Goal: Transaction & Acquisition: Book appointment/travel/reservation

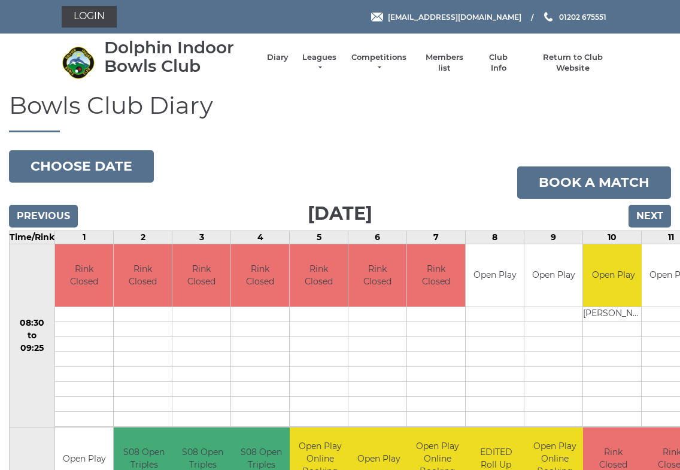
click at [72, 169] on button "Choose date" at bounding box center [81, 166] width 145 height 32
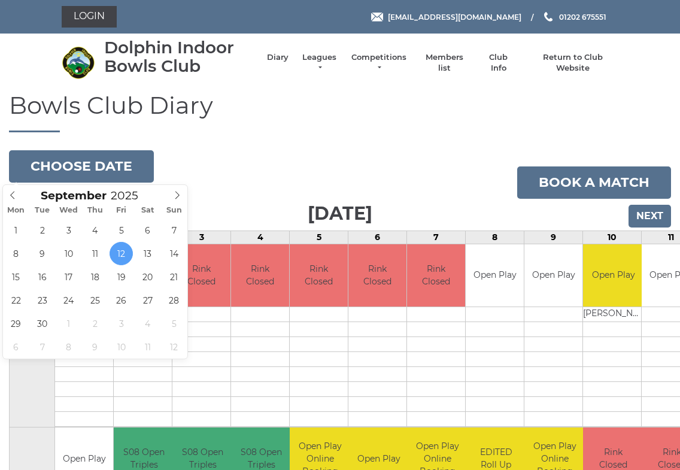
type input "2025-09-15"
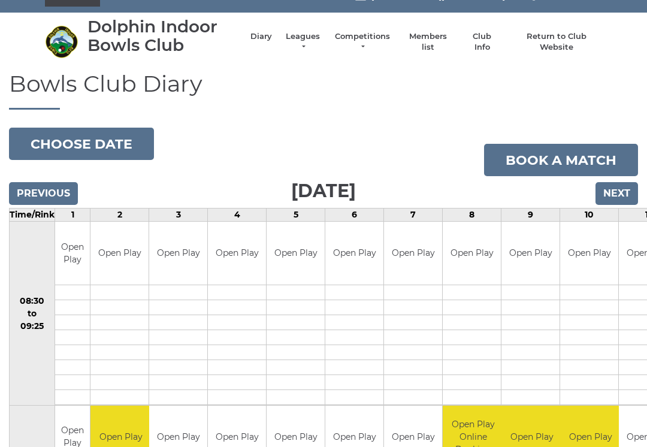
scroll to position [20, 0]
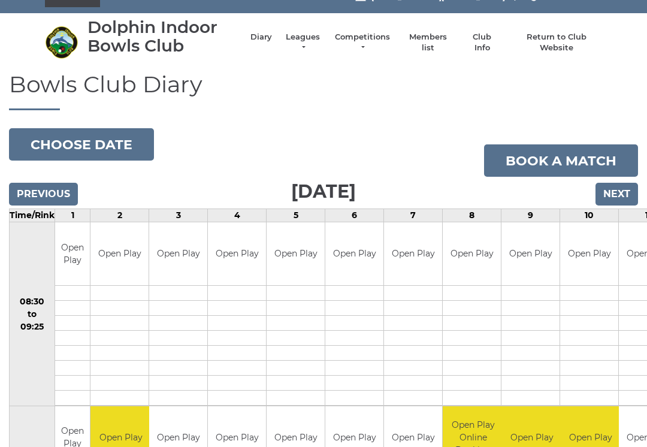
click at [53, 144] on button "Choose date" at bounding box center [81, 144] width 145 height 32
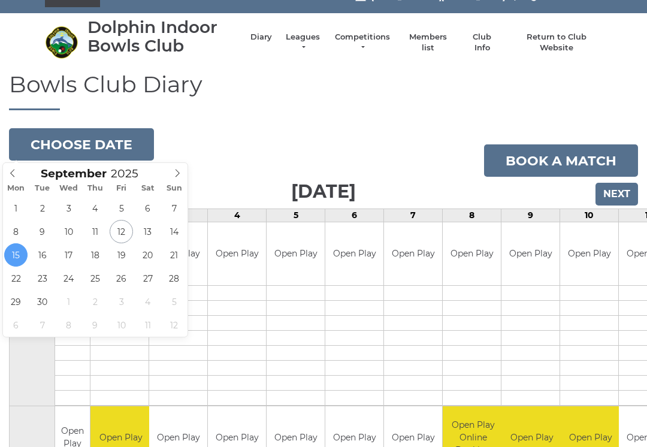
type input "2025-09-12"
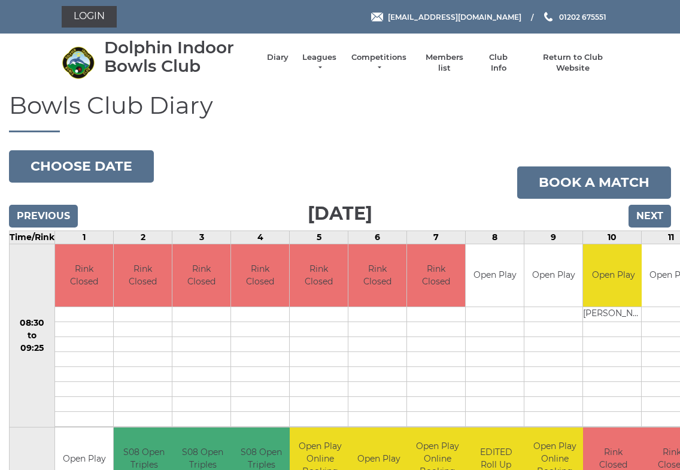
click at [608, 175] on link "Book a match" at bounding box center [594, 182] width 154 height 32
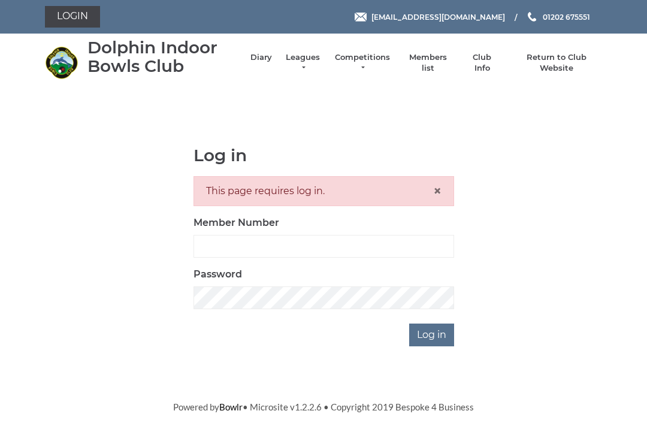
scroll to position [105, 0]
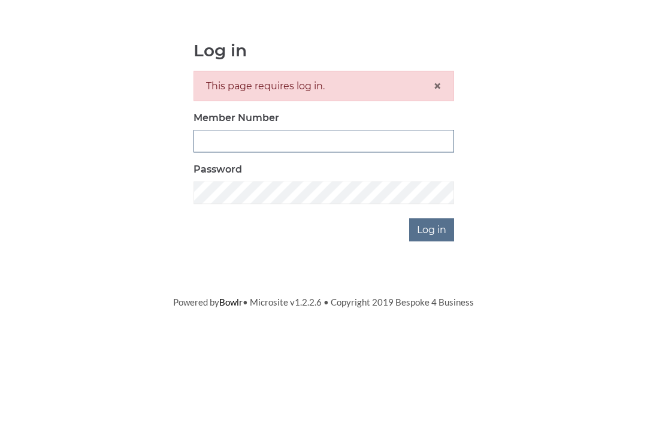
type input "3227"
click at [432, 323] on input "Log in" at bounding box center [431, 334] width 45 height 23
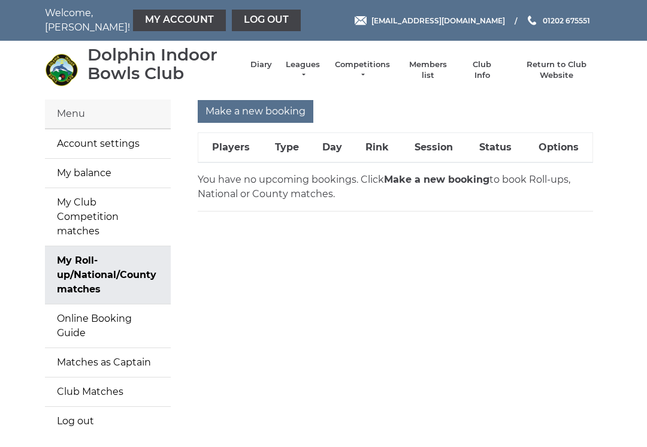
click at [410, 177] on strong "Make a new booking" at bounding box center [436, 179] width 105 height 11
click at [426, 181] on strong "Make a new booking" at bounding box center [436, 179] width 105 height 11
click at [88, 261] on link "My Roll-up/National/County matches" at bounding box center [108, 274] width 126 height 57
click at [93, 304] on link "Online Booking Guide" at bounding box center [108, 325] width 126 height 43
click at [247, 100] on input "Make a new booking" at bounding box center [256, 111] width 116 height 23
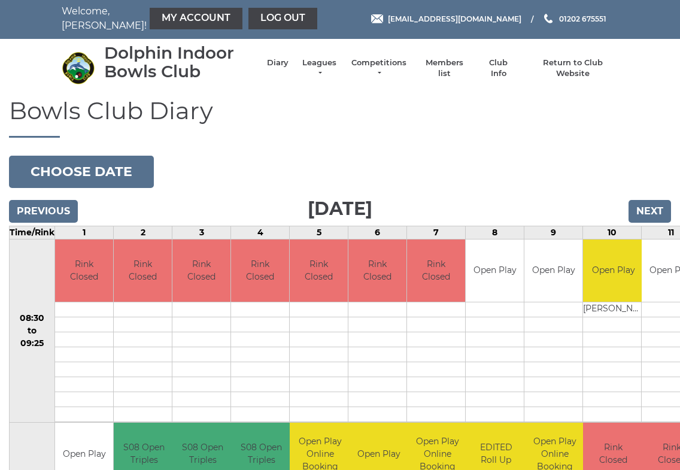
scroll to position [2, 0]
click at [65, 173] on button "Choose date" at bounding box center [81, 172] width 145 height 32
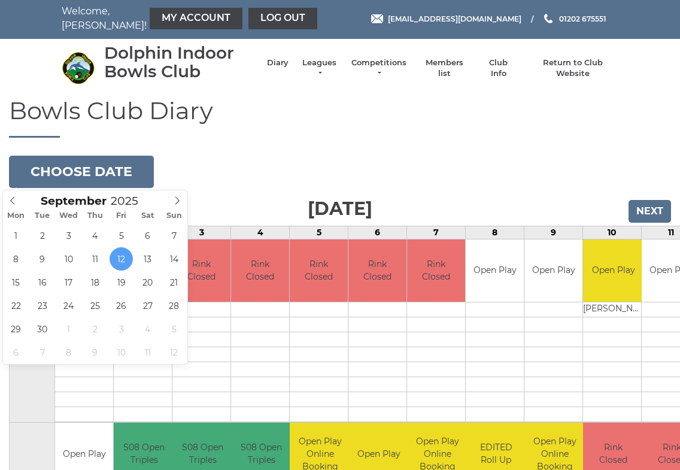
type input "2025-09-22"
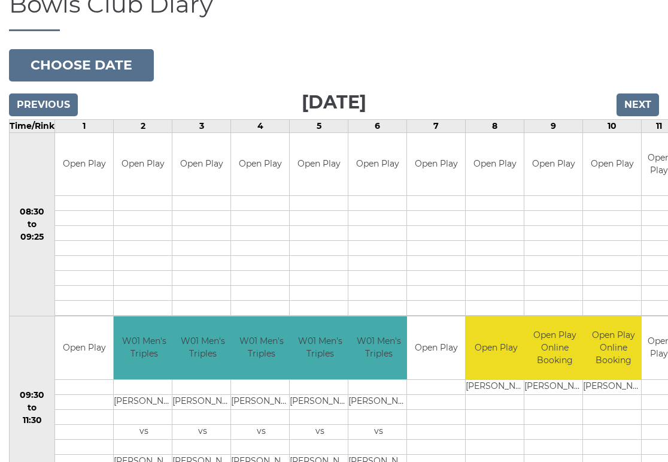
scroll to position [99, 0]
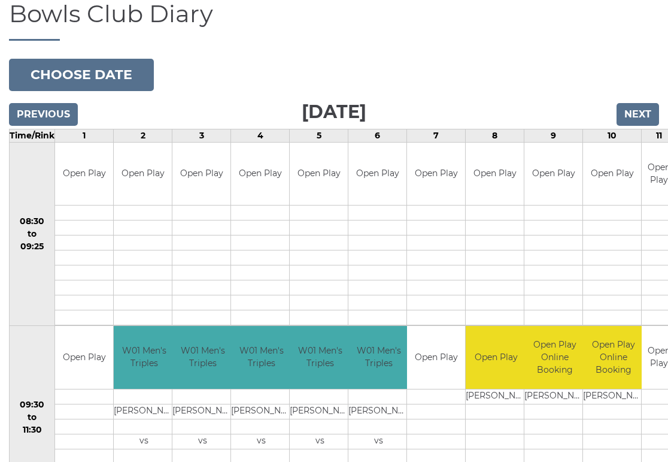
click at [63, 72] on button "Choose date" at bounding box center [81, 75] width 145 height 32
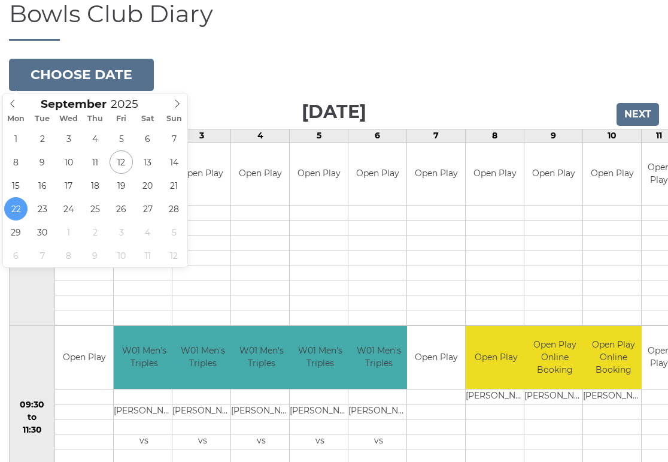
type input "[DATE]"
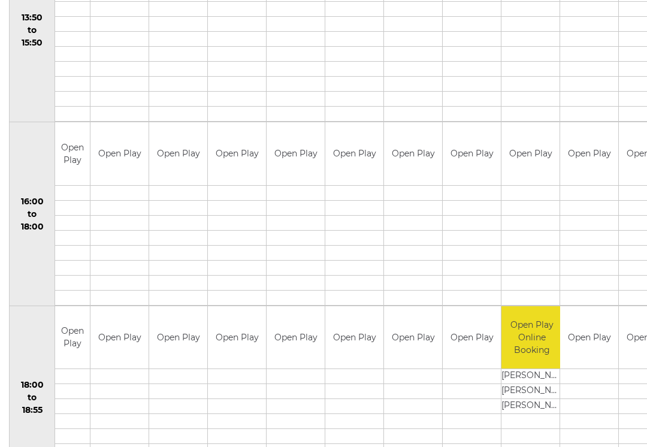
scroll to position [851, 0]
click at [0, 0] on link "Book slot" at bounding box center [0, 0] width 0 height 0
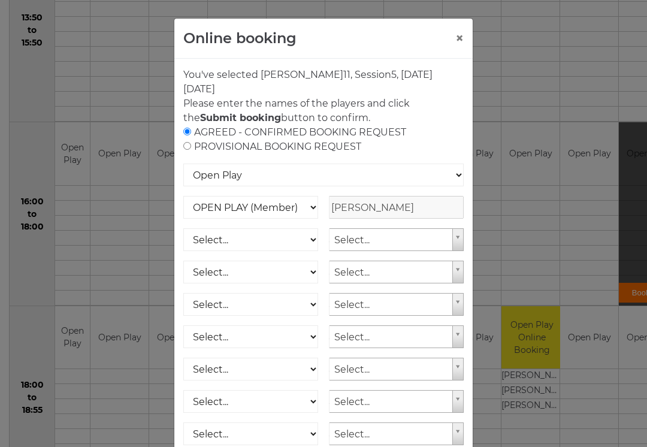
click at [186, 145] on input "radio" at bounding box center [187, 146] width 8 height 8
radio input "true"
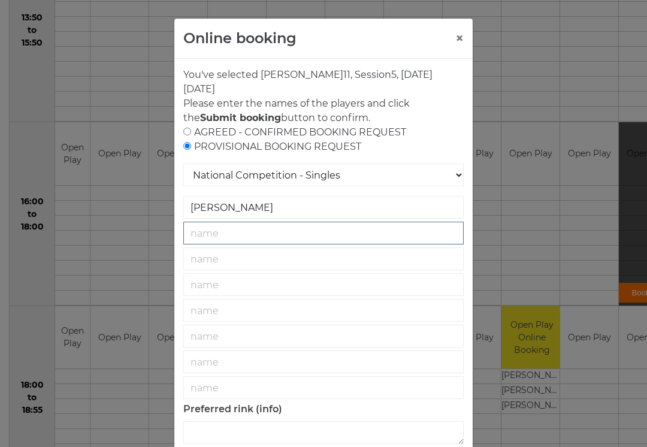
click at [214, 234] on input "text" at bounding box center [323, 233] width 280 height 23
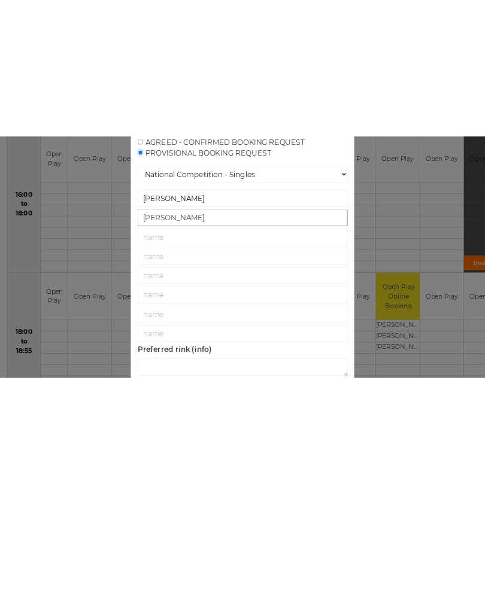
scroll to position [889, 0]
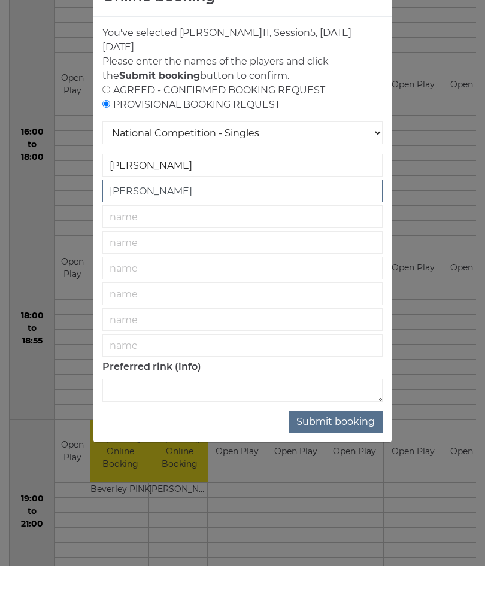
type input "Betty Earl"
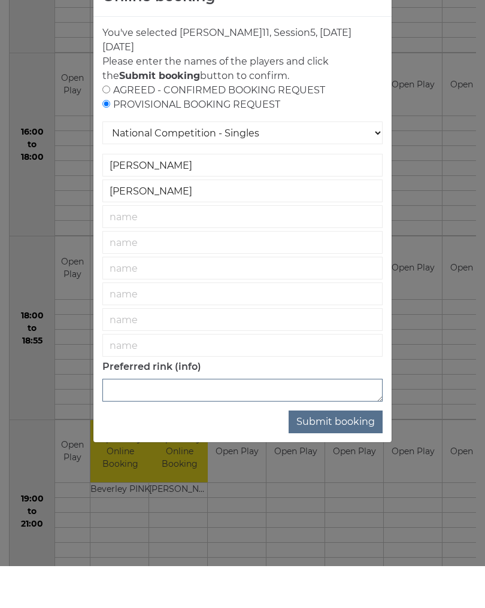
click at [132, 421] on textarea at bounding box center [242, 432] width 280 height 23
type textarea "Rink 11. Measuring practice only"
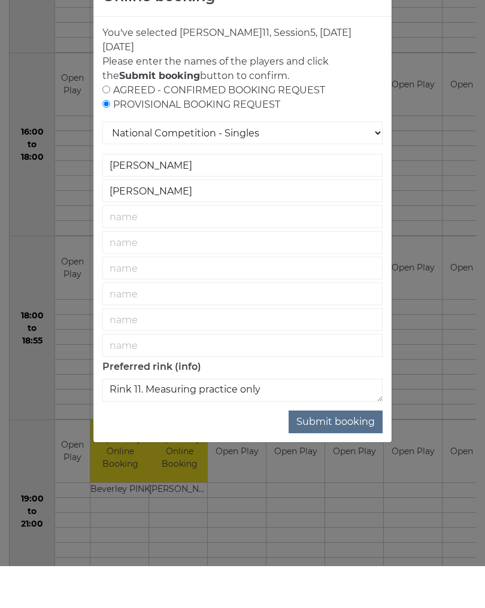
click at [341, 446] on button "Submit booking" at bounding box center [336, 464] width 94 height 23
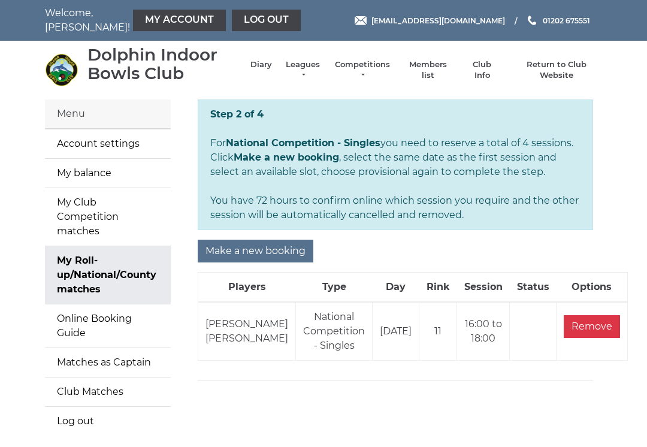
click at [484, 65] on li "Return to Club Website" at bounding box center [550, 70] width 102 height 34
click at [484, 71] on link "Return to Club Website" at bounding box center [556, 70] width 90 height 22
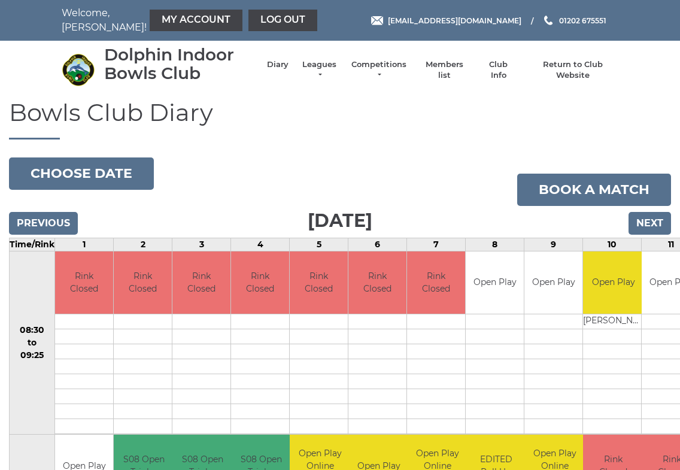
click at [57, 169] on button "Choose date" at bounding box center [81, 173] width 145 height 32
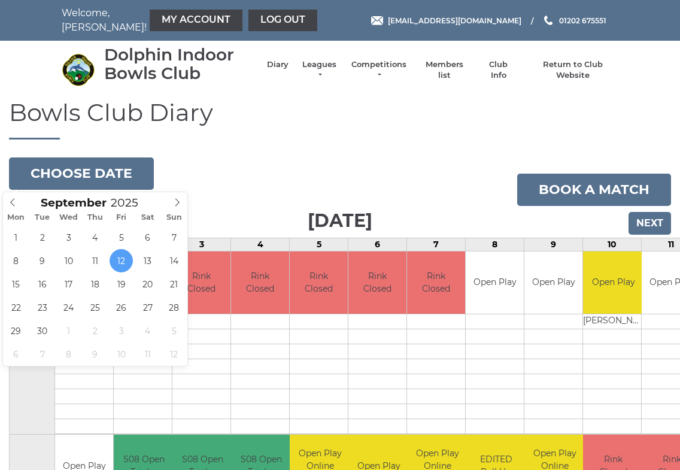
type input "[DATE]"
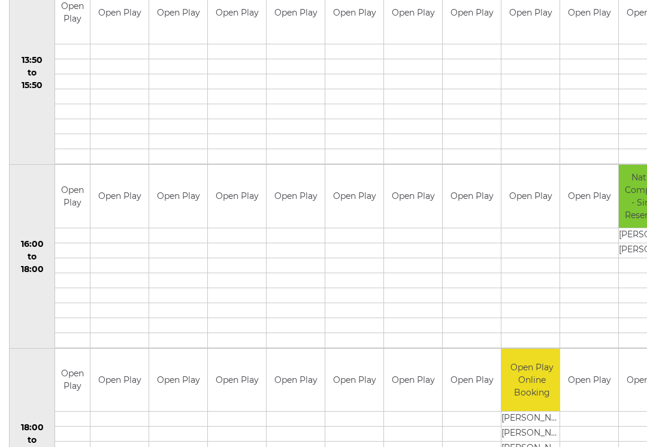
scroll to position [819, 0]
